Goal: Information Seeking & Learning: Learn about a topic

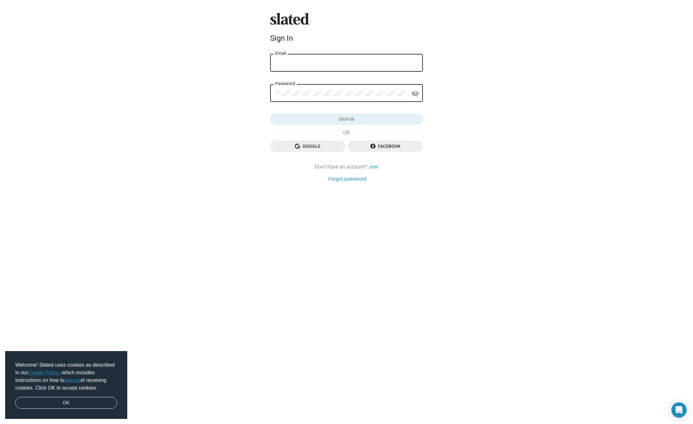
click at [308, 68] on div "Email" at bounding box center [346, 62] width 143 height 19
type input "[EMAIL_ADDRESS][DOMAIN_NAME]"
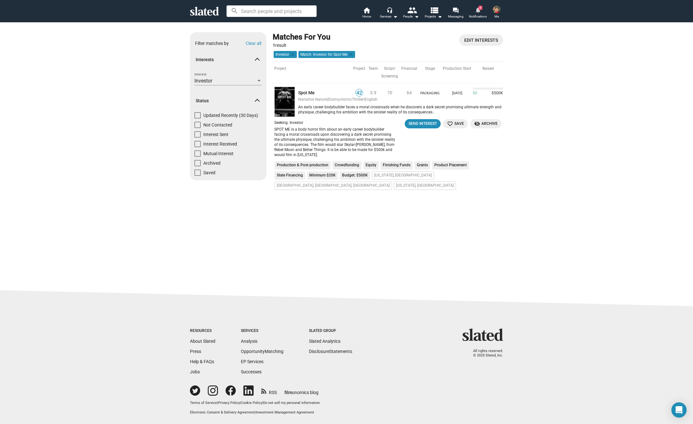
click at [479, 13] on mat-icon "notifications" at bounding box center [478, 10] width 6 height 6
click at [307, 90] on link "Spot Me" at bounding box center [324, 93] width 53 height 6
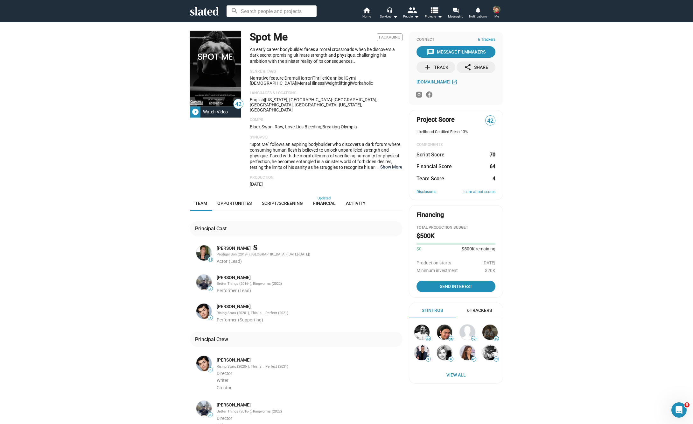
click at [395, 164] on button "… Show More" at bounding box center [391, 167] width 22 height 6
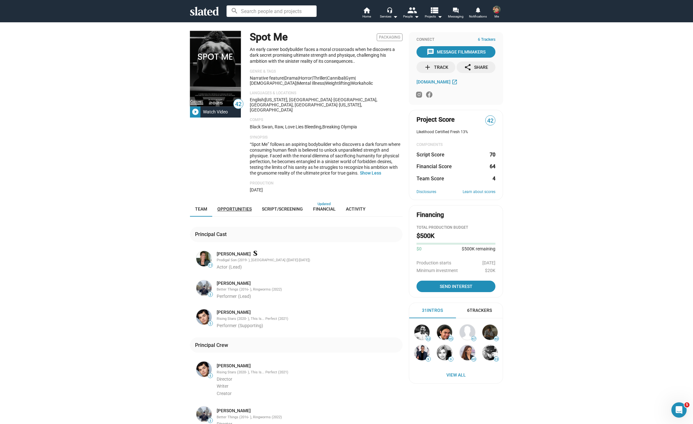
click at [245, 206] on span "Opportunities" at bounding box center [234, 208] width 34 height 5
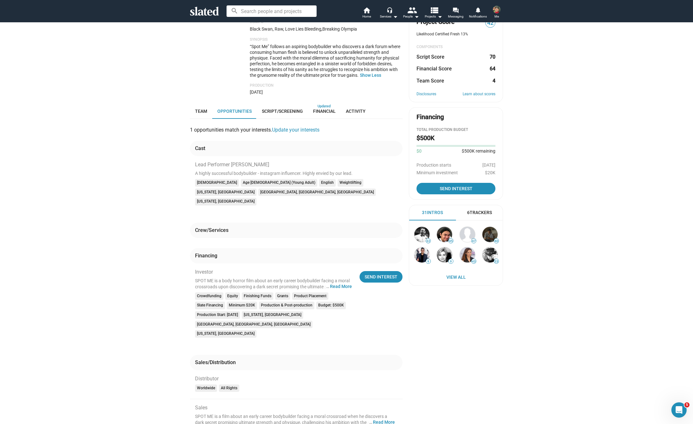
scroll to position [98, 0]
